Goal: Task Accomplishment & Management: Complete application form

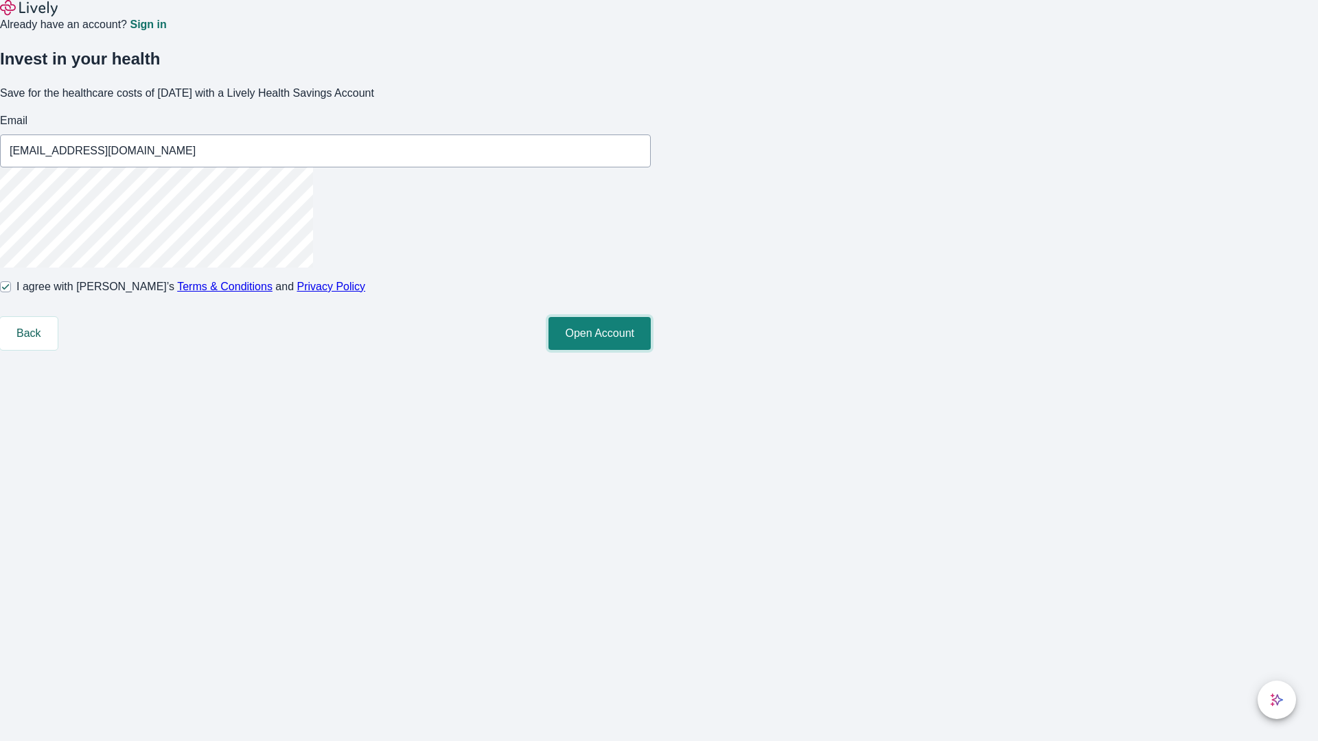
click at [651, 350] on button "Open Account" at bounding box center [599, 333] width 102 height 33
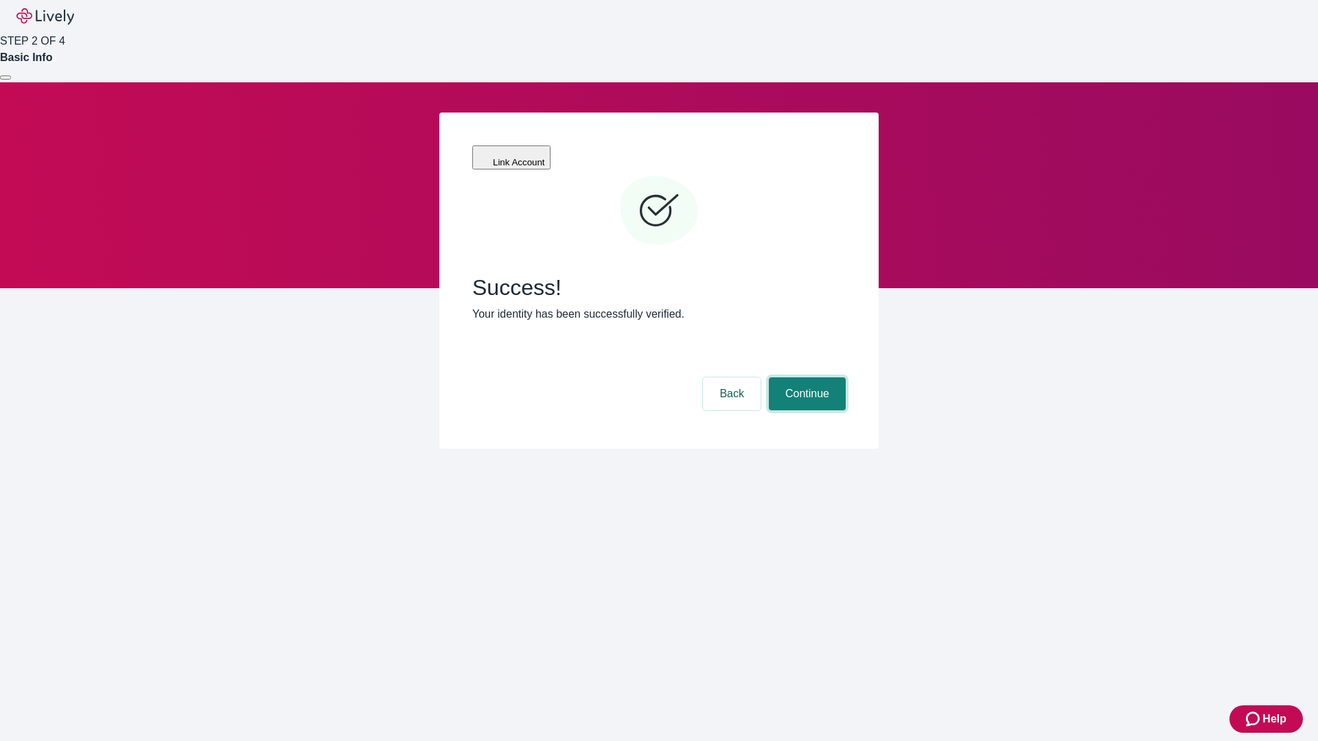
click at [805, 378] on button "Continue" at bounding box center [807, 394] width 77 height 33
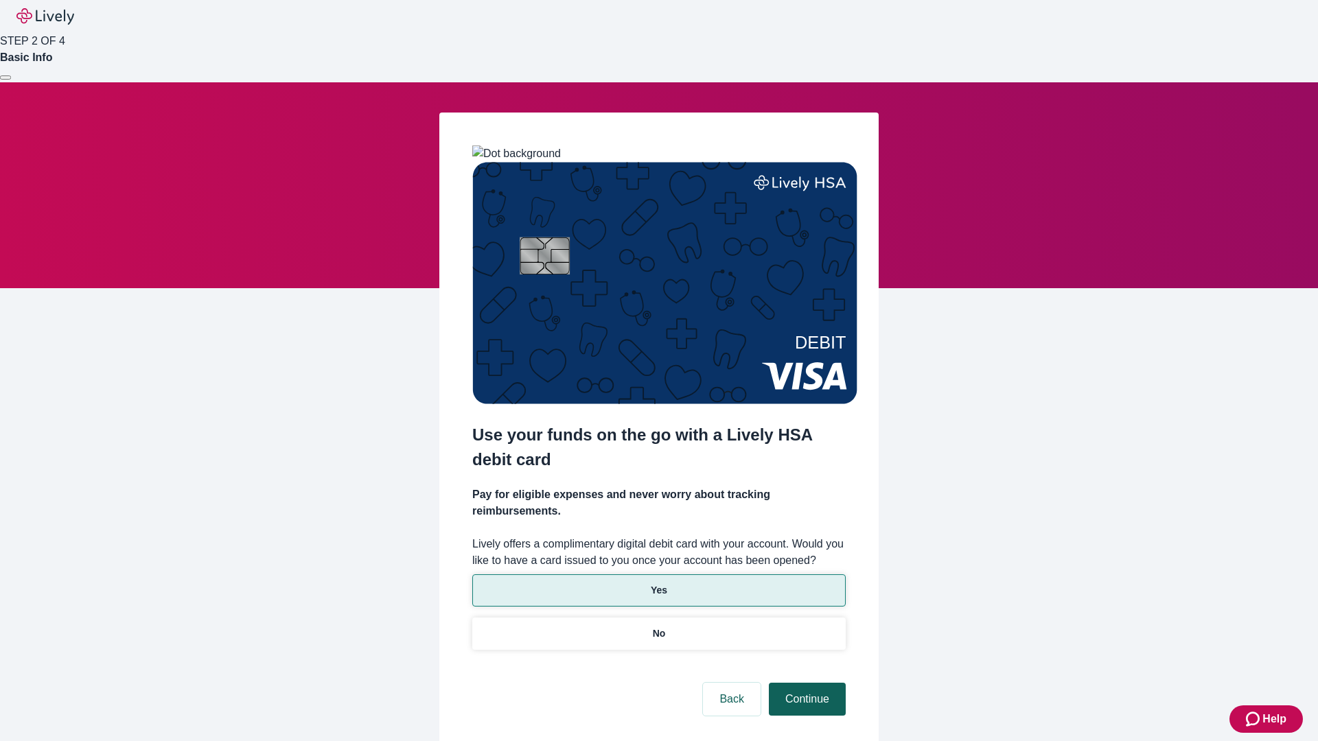
click at [658, 627] on p "No" at bounding box center [659, 634] width 13 height 14
click at [805, 683] on button "Continue" at bounding box center [807, 699] width 77 height 33
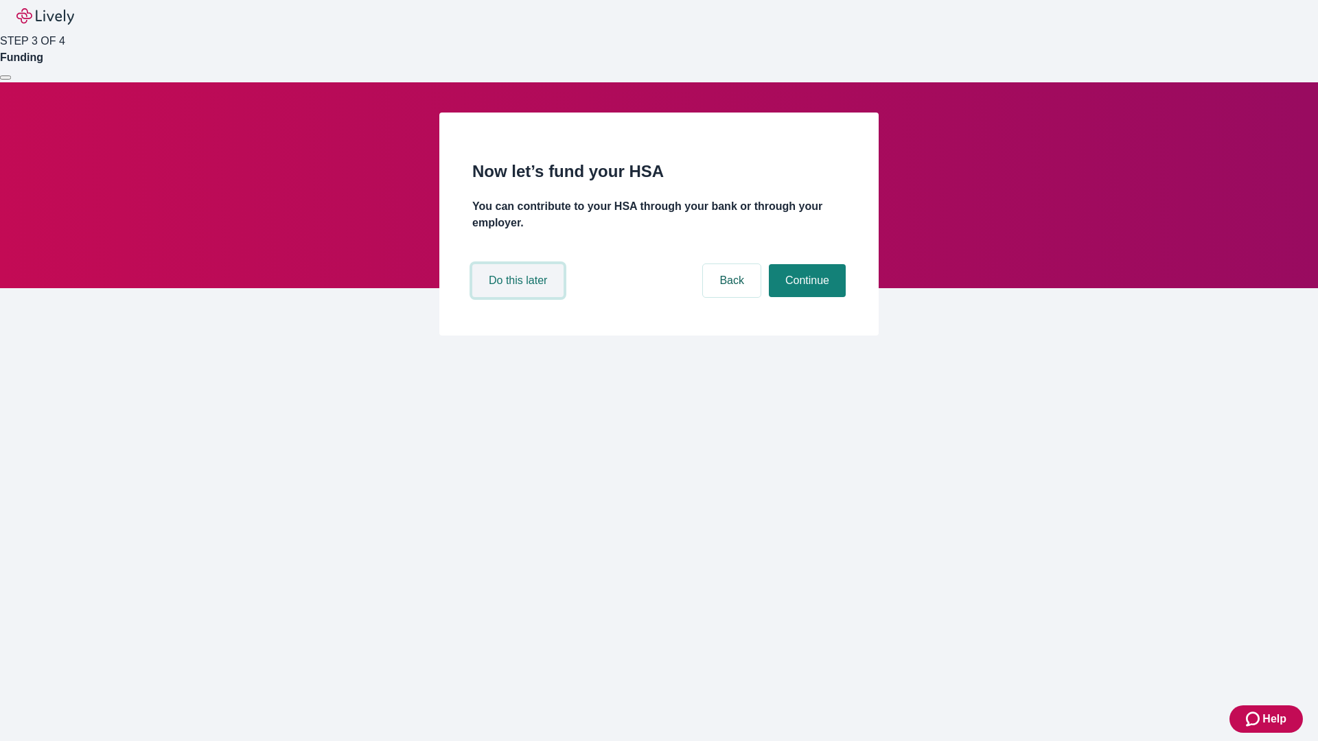
click at [520, 297] on button "Do this later" at bounding box center [517, 280] width 91 height 33
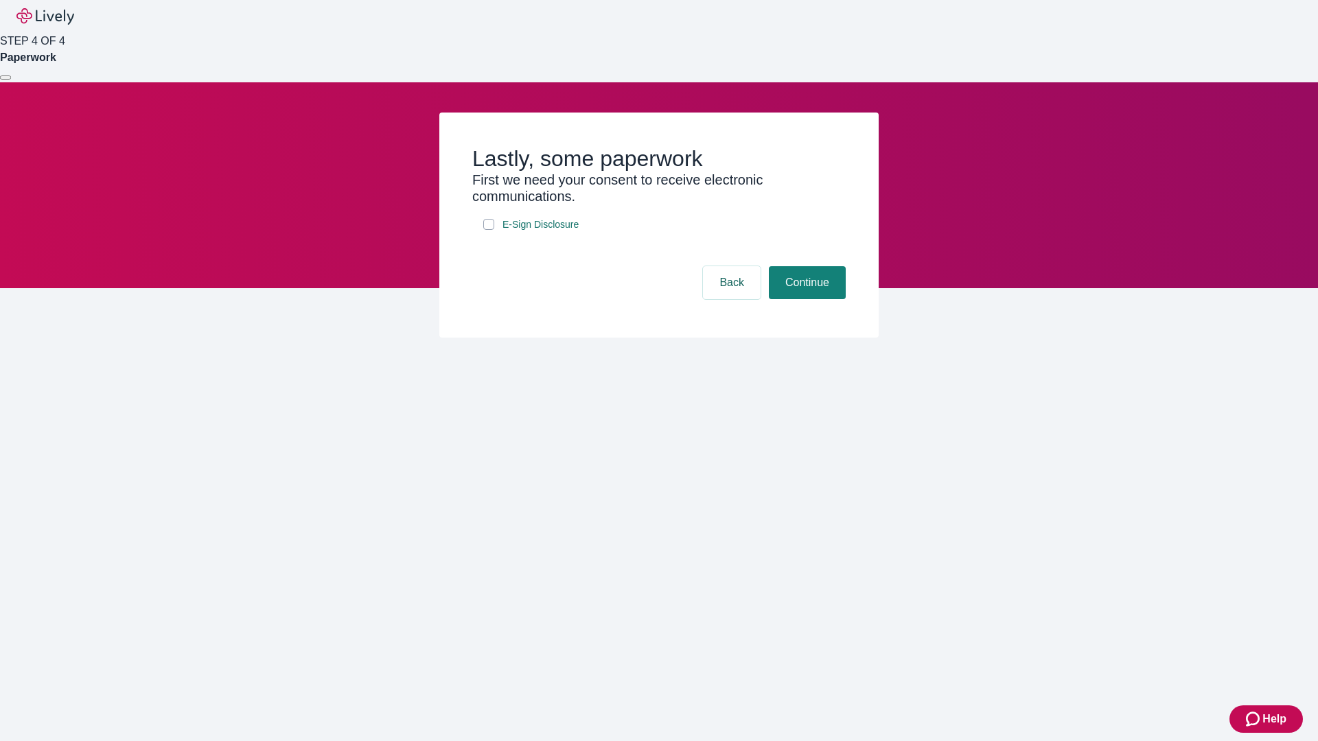
click at [489, 230] on input "E-Sign Disclosure" at bounding box center [488, 224] width 11 height 11
checkbox input "true"
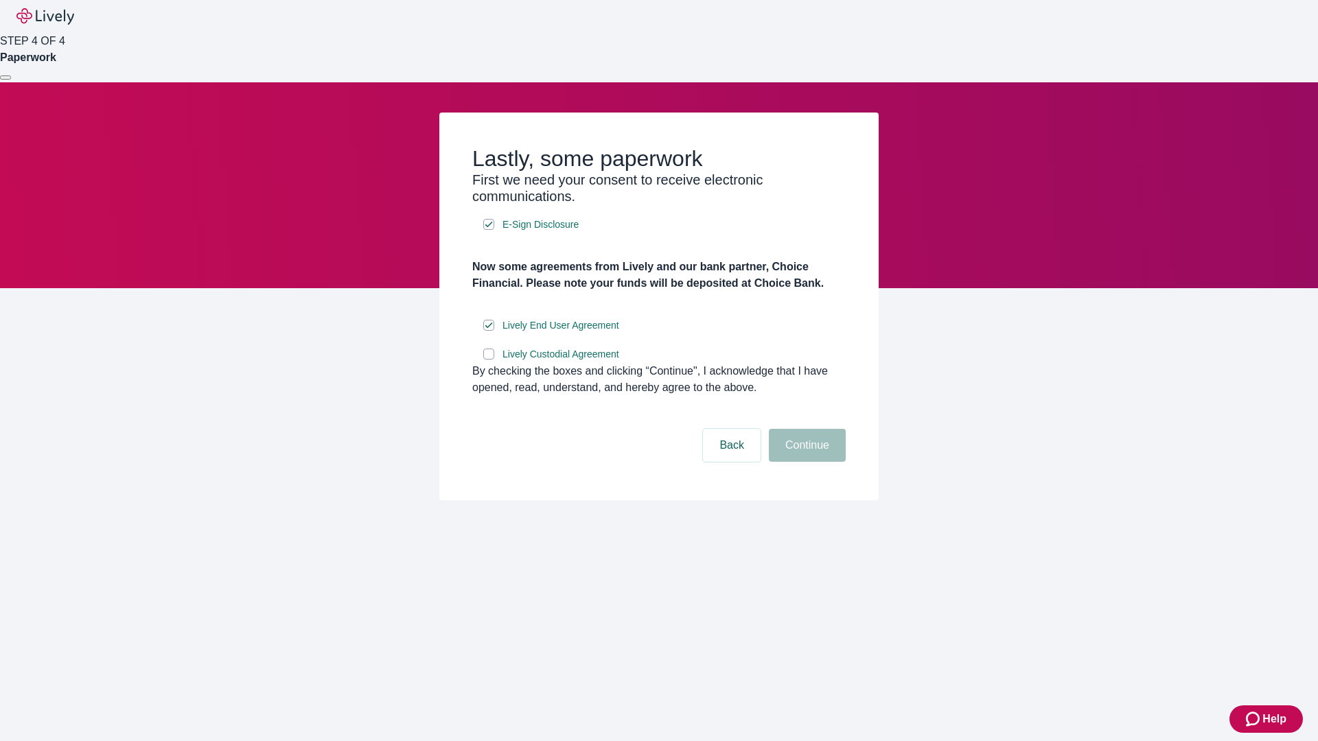
click at [489, 360] on input "Lively Custodial Agreement" at bounding box center [488, 354] width 11 height 11
checkbox input "true"
click at [805, 462] on button "Continue" at bounding box center [807, 445] width 77 height 33
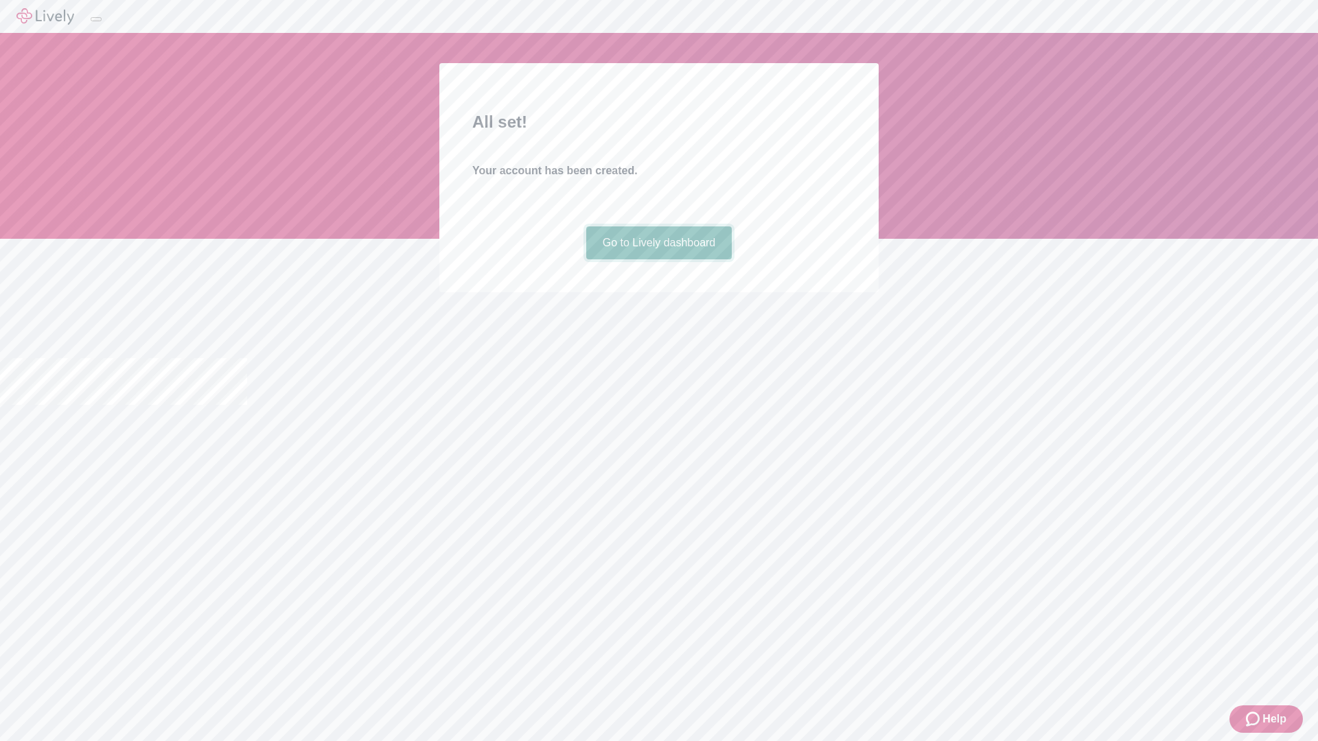
click at [658, 259] on link "Go to Lively dashboard" at bounding box center [659, 243] width 146 height 33
